Goal: Complete application form

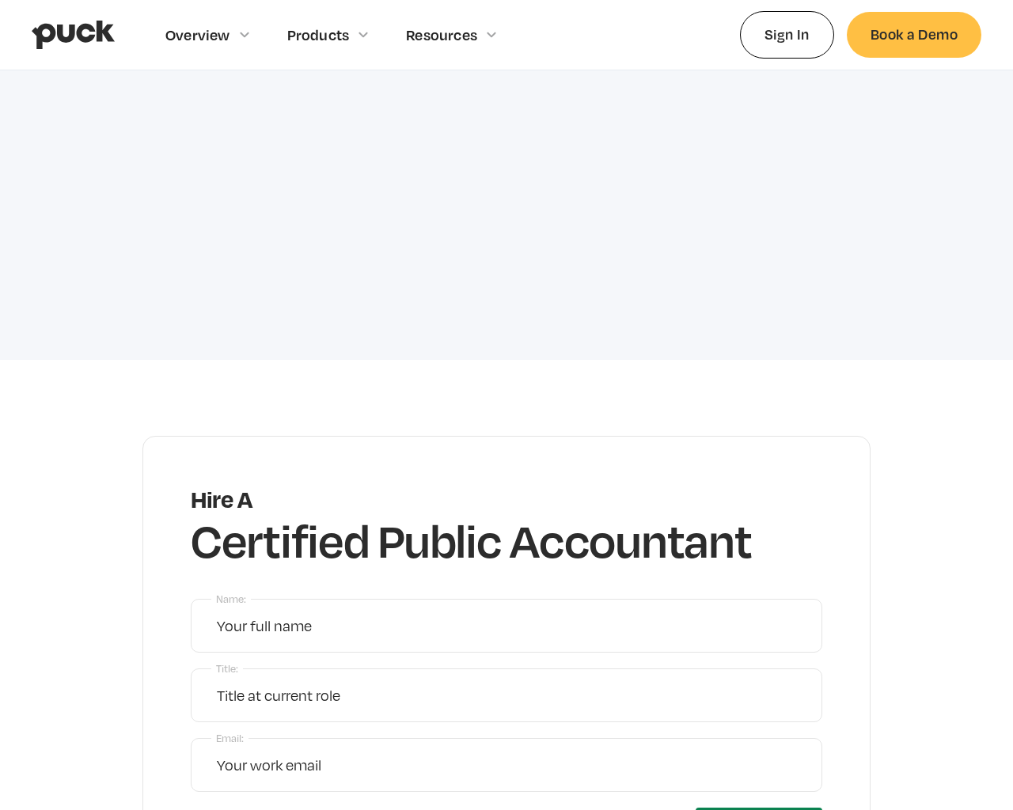
scroll to position [6959, 0]
type input "[EMAIL_ADDRESS]"
type input "xsjyBldb"
type input "Mr."
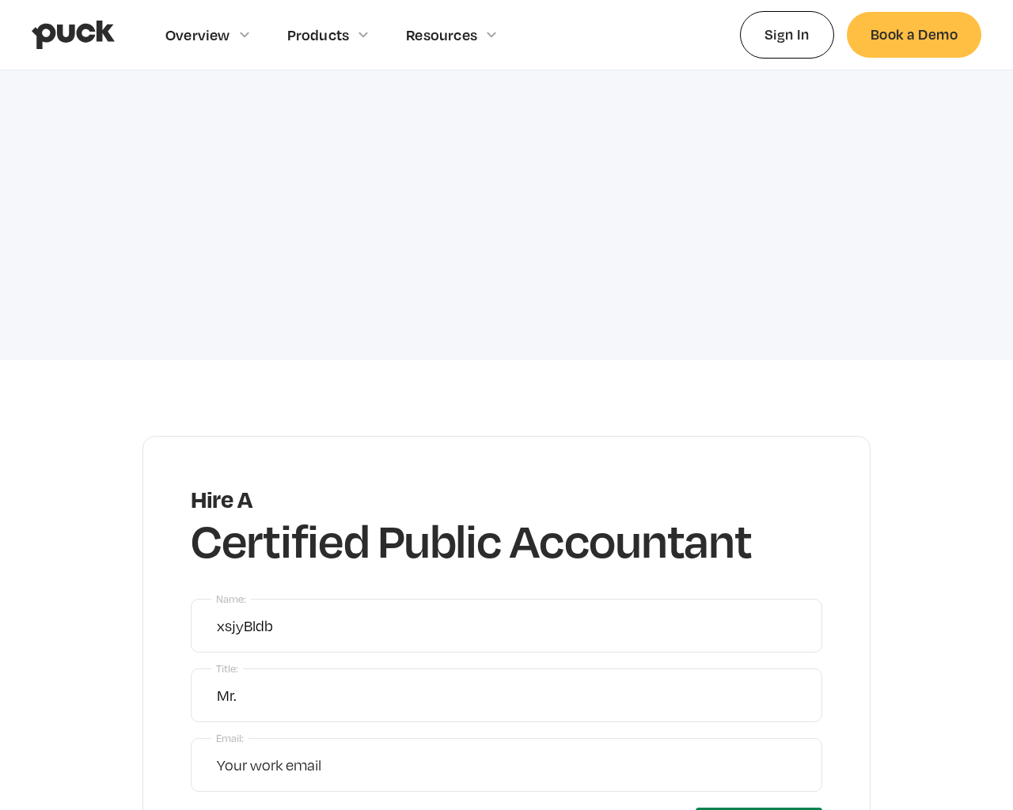
type input "[EMAIL_ADDRESS]"
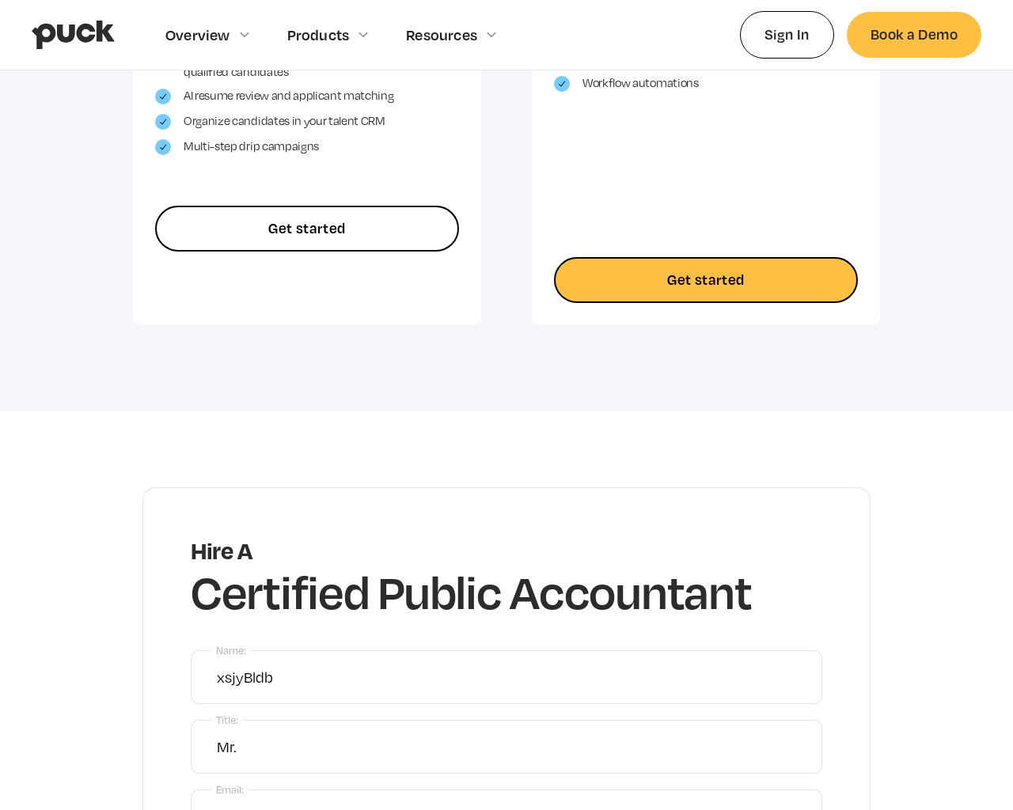
type input "Get started"
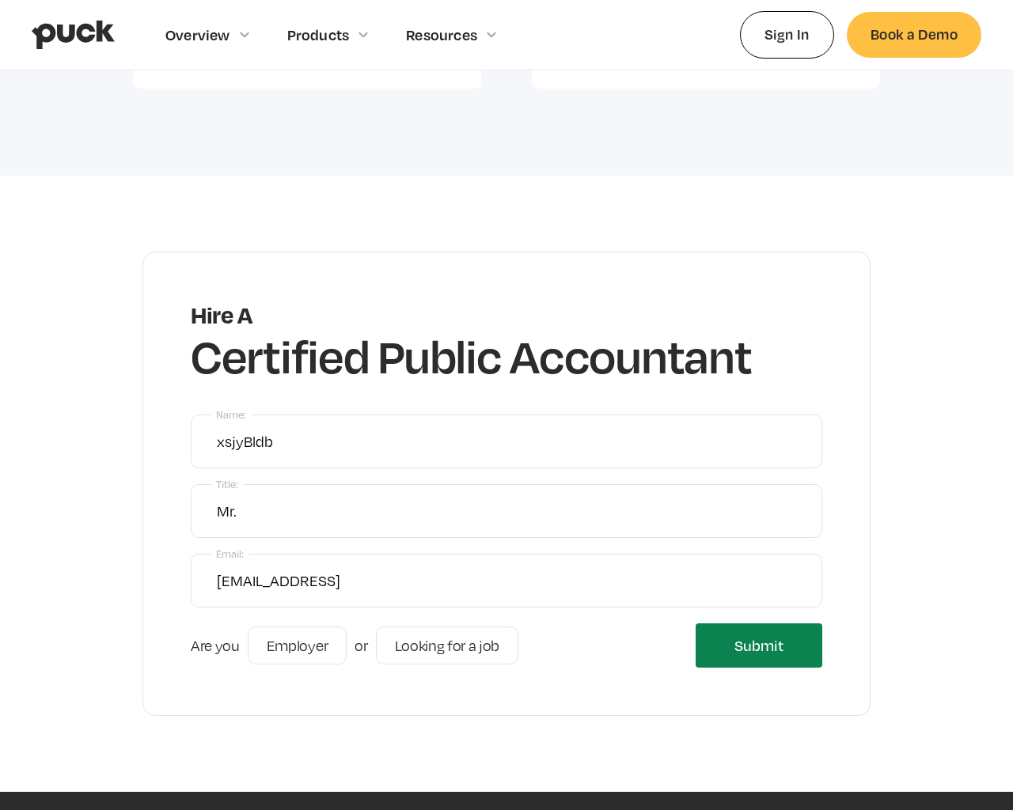
type input "Please wait..."
radio input "true"
radio input "false"
type input "Submitting..."
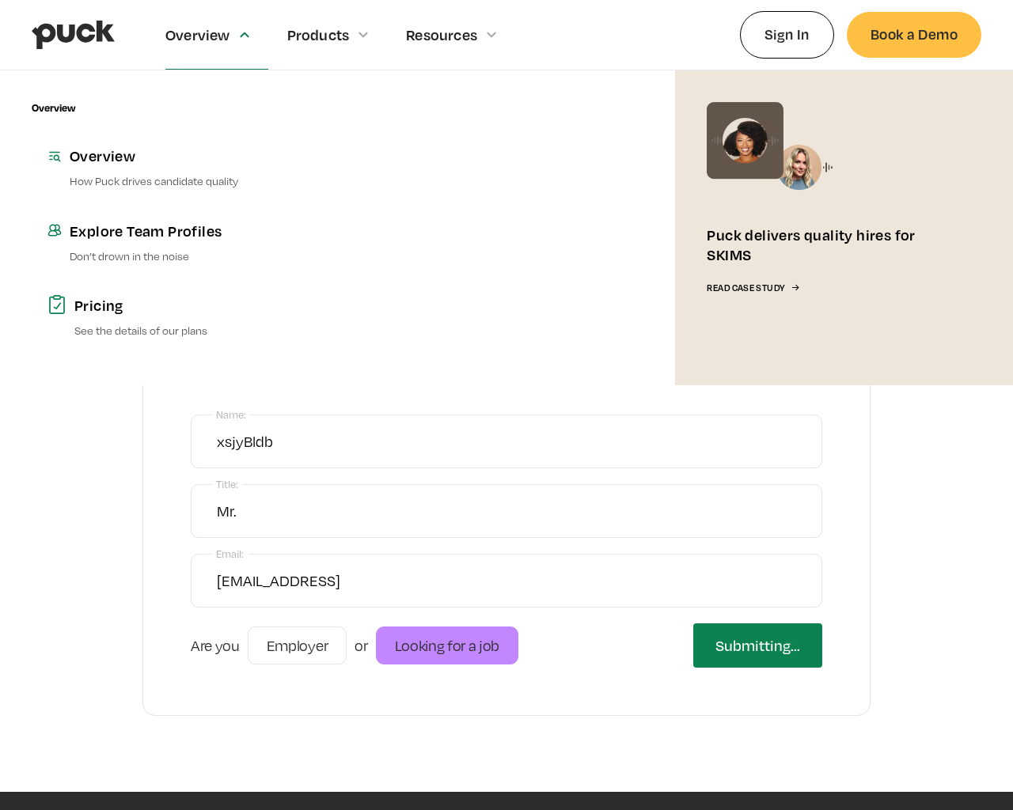
type input "Get started"
type input "Submit"
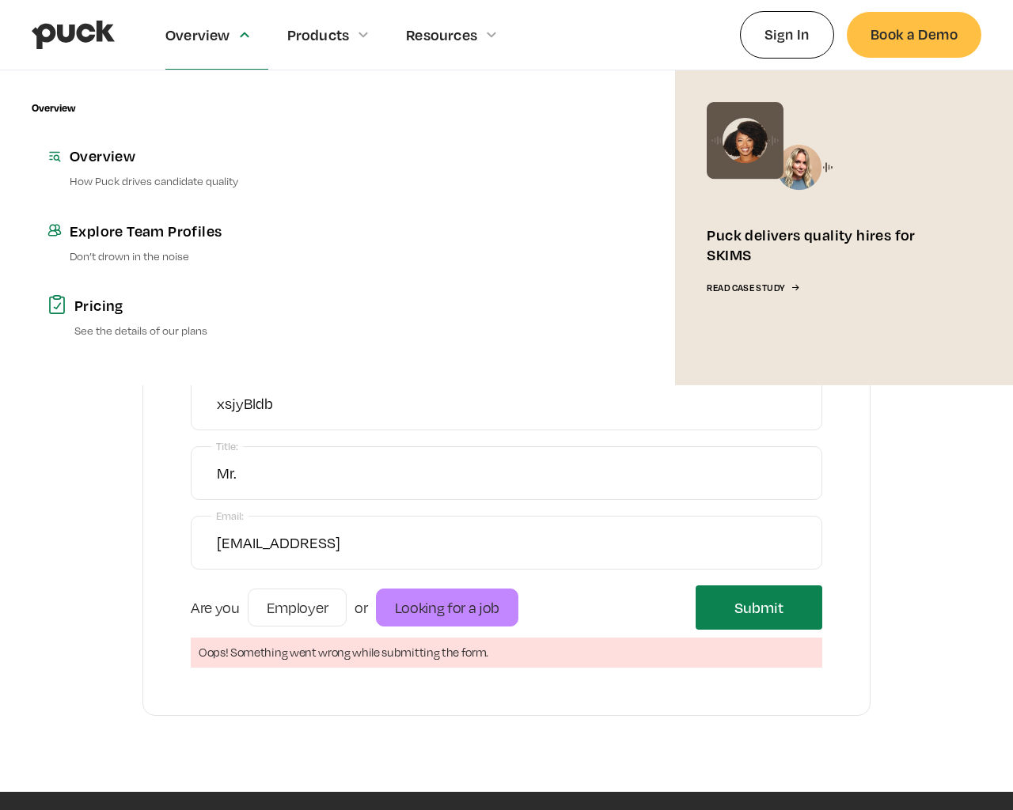
type input "Get started"
